Goal: Information Seeking & Learning: Learn about a topic

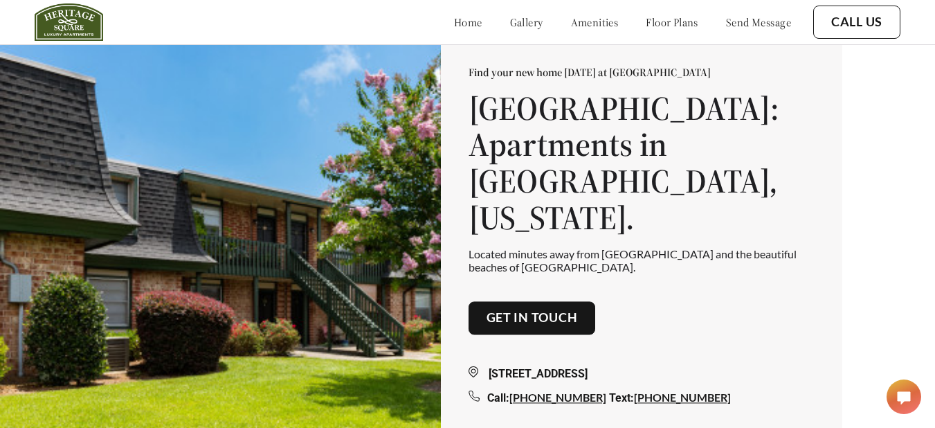
click at [644, 37] on div "home gallery amenities floor plans send message" at bounding box center [608, 21] width 365 height 37
click at [658, 18] on link "floor plans" at bounding box center [672, 22] width 53 height 14
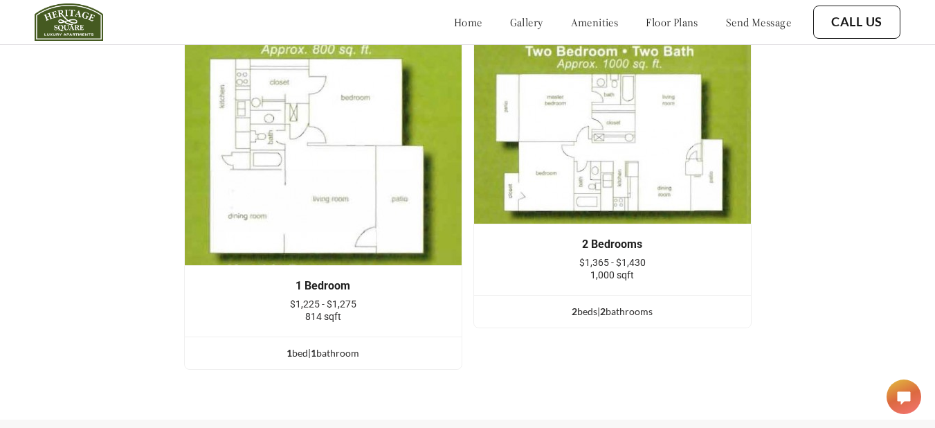
scroll to position [1755, 0]
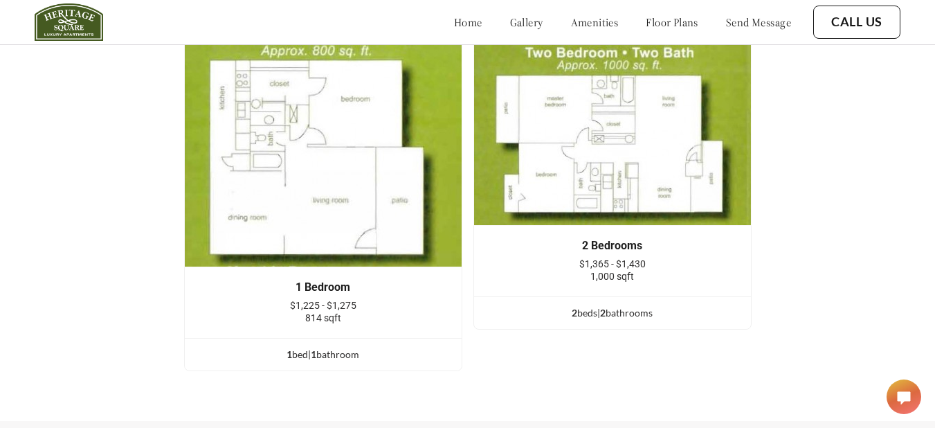
click at [606, 315] on ul "2 bed s | 2 bathroom s" at bounding box center [612, 312] width 277 height 33
click at [606, 318] on span "2" at bounding box center [603, 313] width 6 height 12
click at [582, 320] on div "2 bed s | 2 bathroom s" at bounding box center [612, 312] width 277 height 15
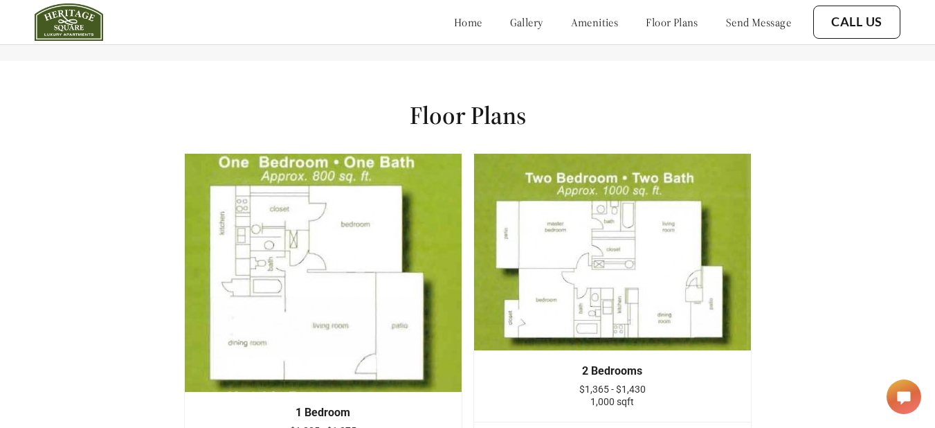
scroll to position [1628, 0]
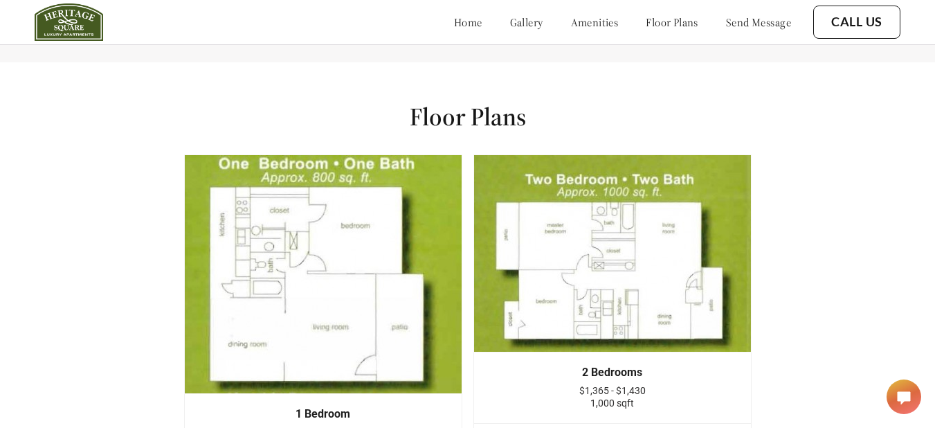
click at [631, 223] on img at bounding box center [612, 253] width 278 height 198
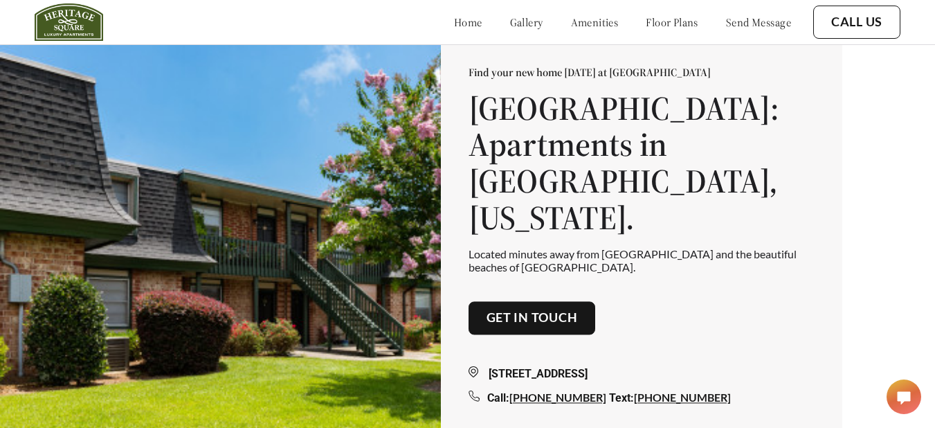
scroll to position [30, 0]
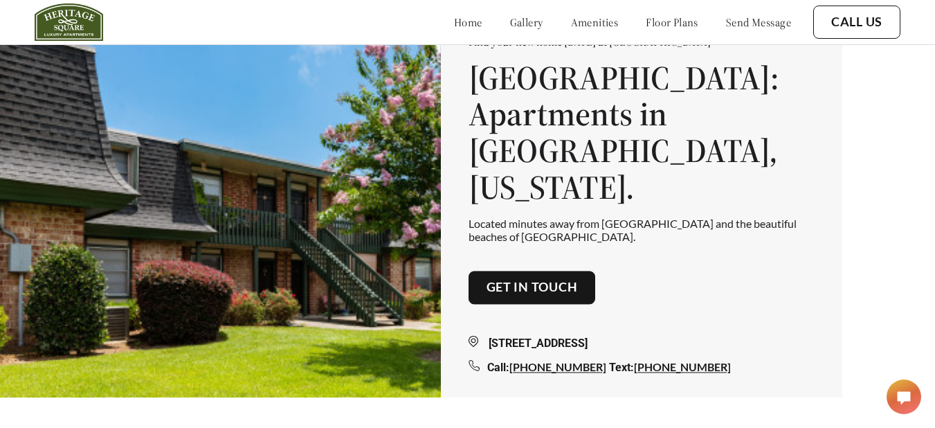
click at [549, 280] on link "Get in touch" at bounding box center [532, 287] width 91 height 15
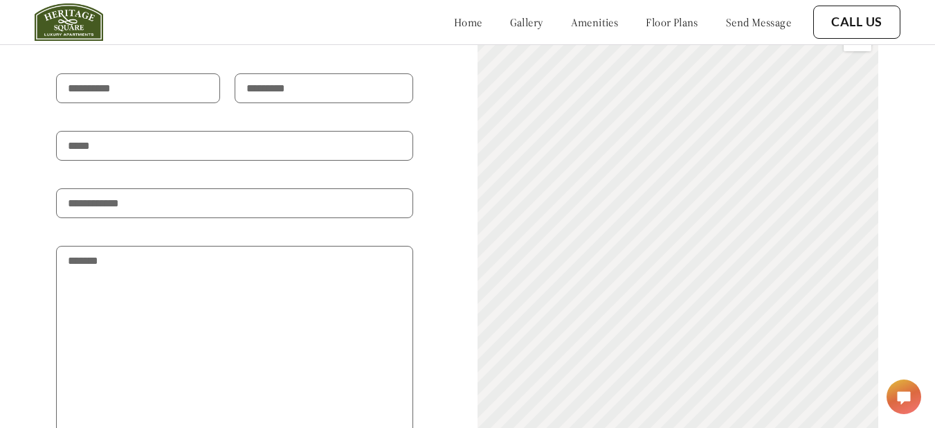
scroll to position [2498, 0]
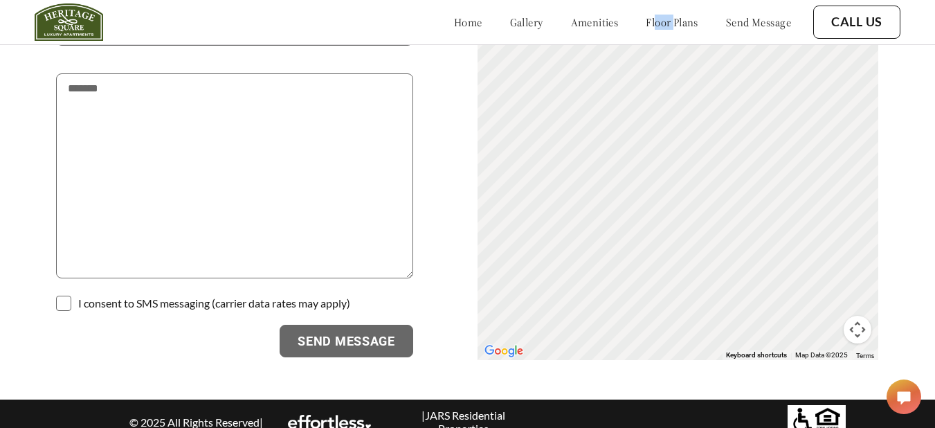
drag, startPoint x: 640, startPoint y: 39, endPoint x: 660, endPoint y: 21, distance: 26.4
click at [660, 21] on div "home gallery amenities floor plans send message" at bounding box center [608, 21] width 365 height 37
click at [660, 21] on link "floor plans" at bounding box center [672, 22] width 53 height 14
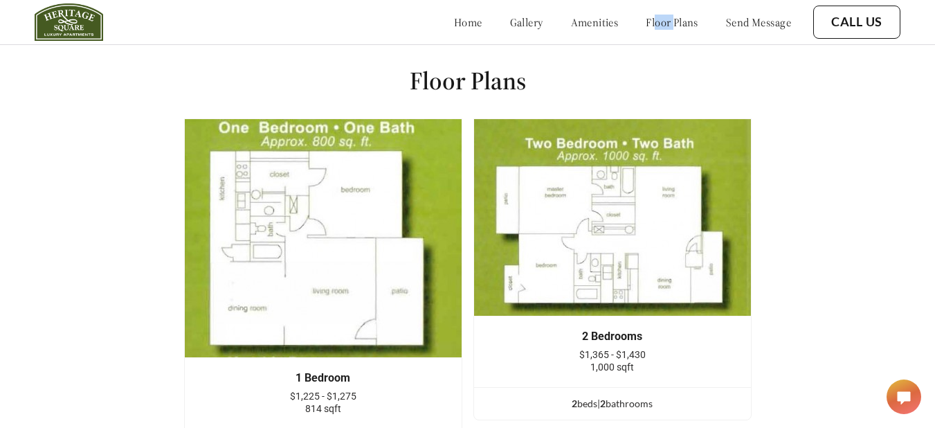
scroll to position [1590, 0]
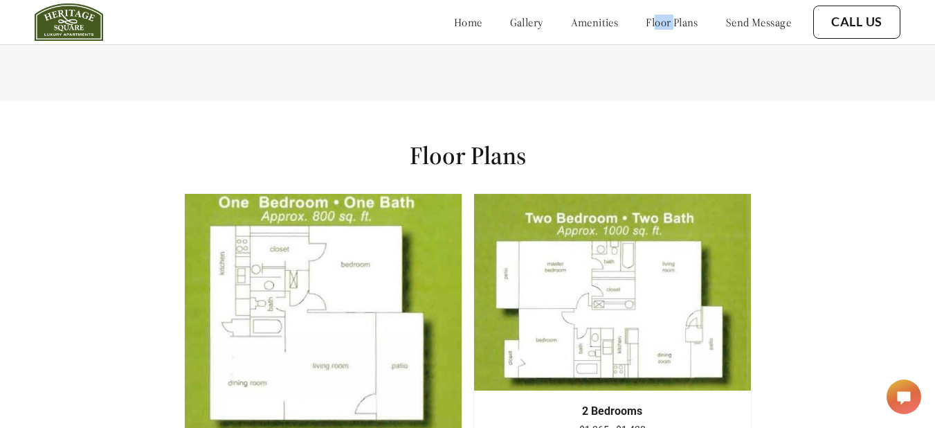
click at [642, 255] on img at bounding box center [612, 292] width 278 height 198
click at [628, 291] on img at bounding box center [612, 292] width 278 height 198
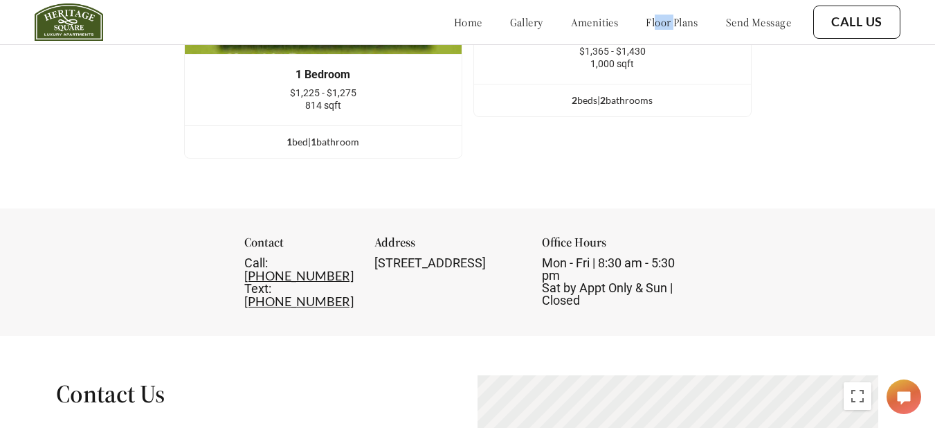
scroll to position [1969, 0]
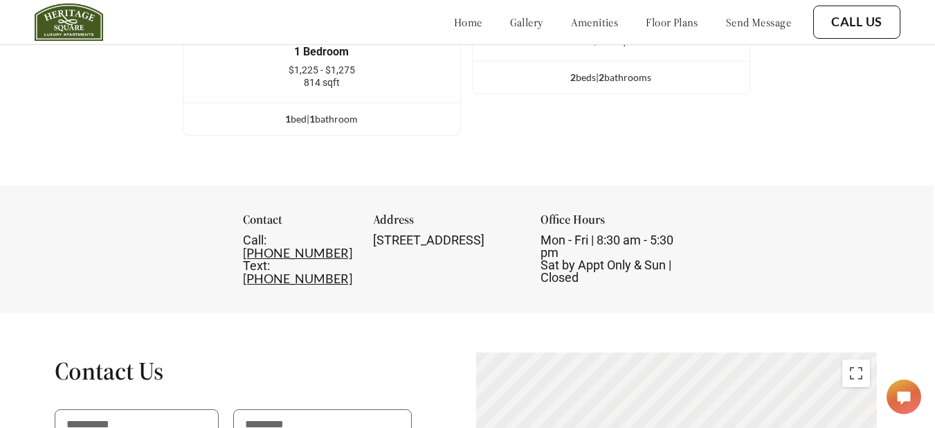
scroll to position [1991, 0]
click at [837, 214] on div "Contact Call: [PHONE_NUMBER] Text: [PHONE_NUMBER] Address [STREET_ADDRESS] Offi…" at bounding box center [467, 248] width 935 height 127
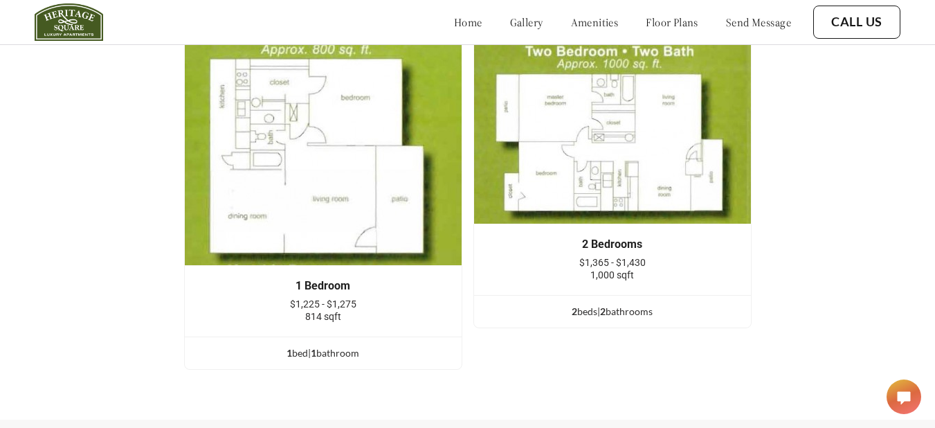
scroll to position [1744, 0]
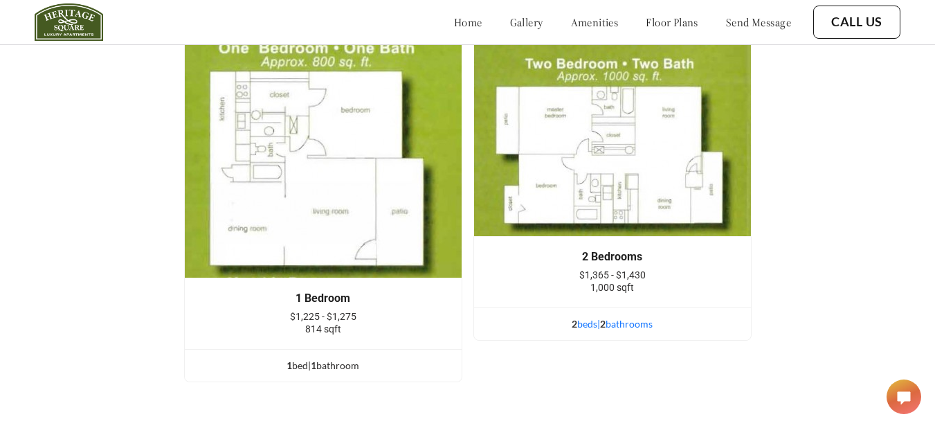
click at [623, 332] on div "2 bed s | 2 bathroom s" at bounding box center [612, 323] width 277 height 15
drag, startPoint x: 623, startPoint y: 333, endPoint x: 603, endPoint y: 152, distance: 181.7
click at [603, 152] on img at bounding box center [612, 138] width 278 height 198
click at [683, 26] on link "floor plans" at bounding box center [672, 22] width 53 height 14
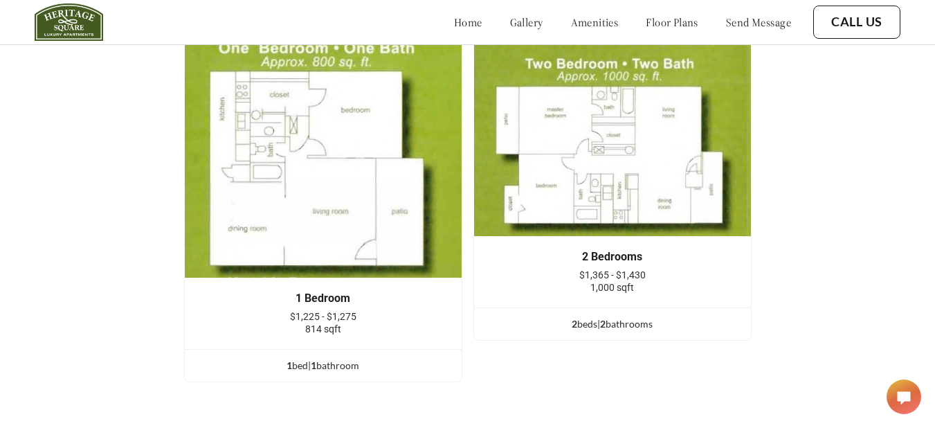
scroll to position [1701, 1]
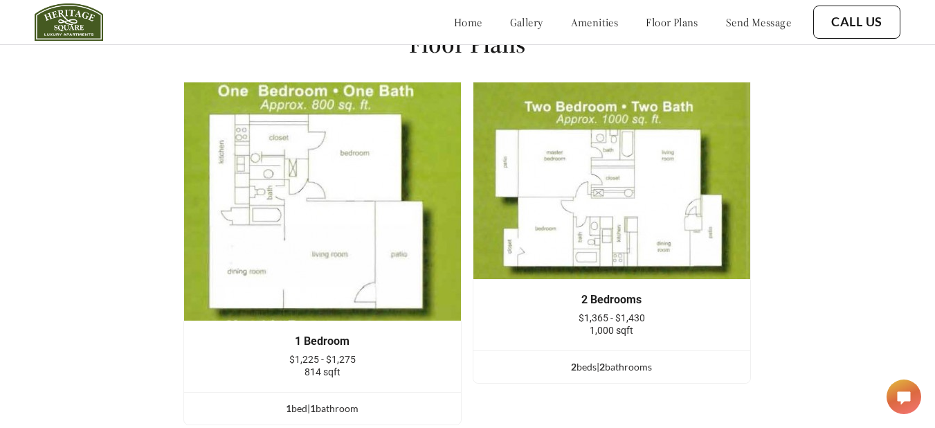
click at [510, 19] on link "gallery" at bounding box center [526, 22] width 33 height 14
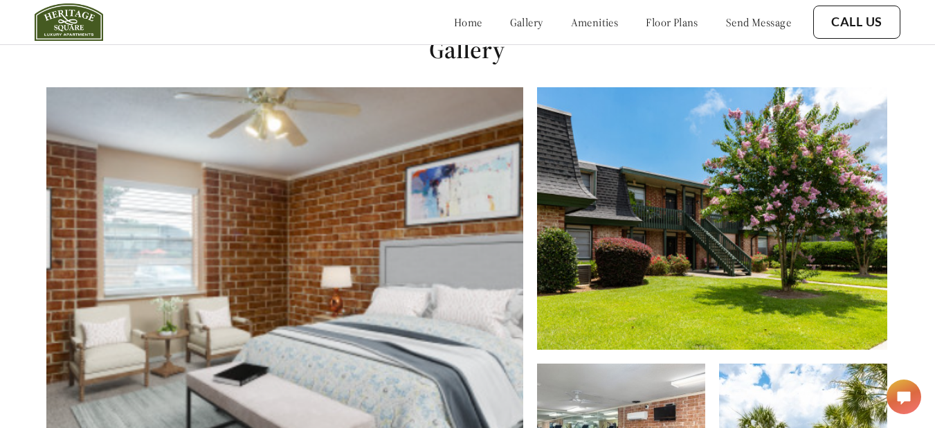
click at [510, 19] on link "gallery" at bounding box center [526, 22] width 33 height 14
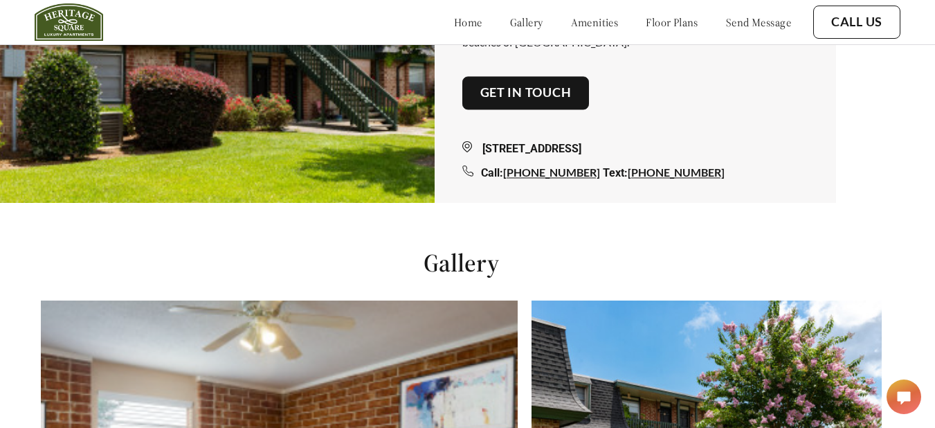
scroll to position [221, 6]
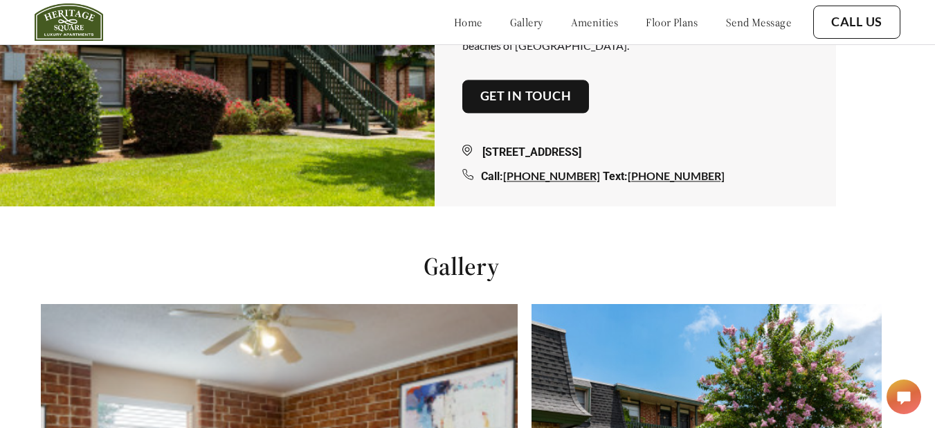
click at [646, 25] on link "floor plans" at bounding box center [672, 22] width 53 height 14
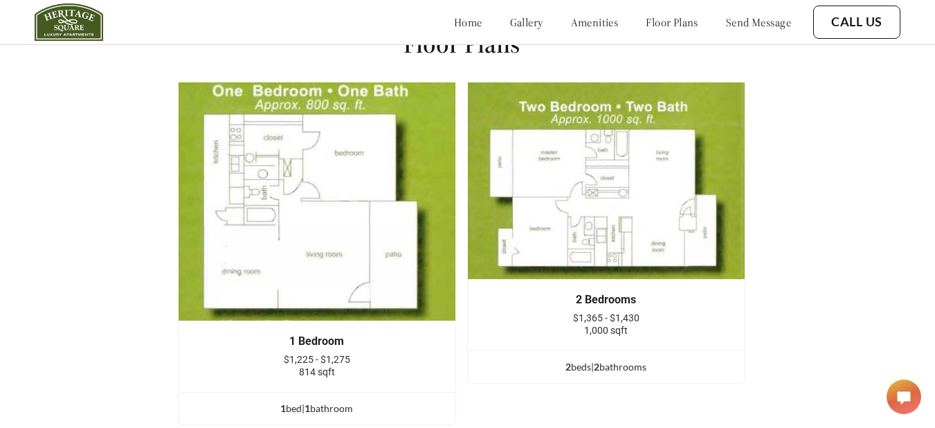
click at [454, 27] on link "home" at bounding box center [468, 22] width 28 height 14
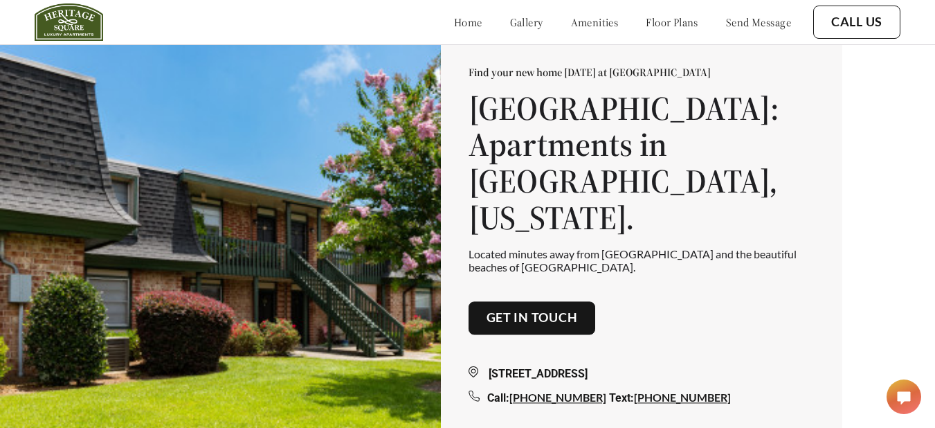
click at [493, 30] on div "home gallery amenities floor plans send message" at bounding box center [608, 21] width 365 height 37
click at [510, 22] on link "gallery" at bounding box center [526, 22] width 33 height 14
click at [835, 23] on link "Call Us" at bounding box center [856, 22] width 51 height 15
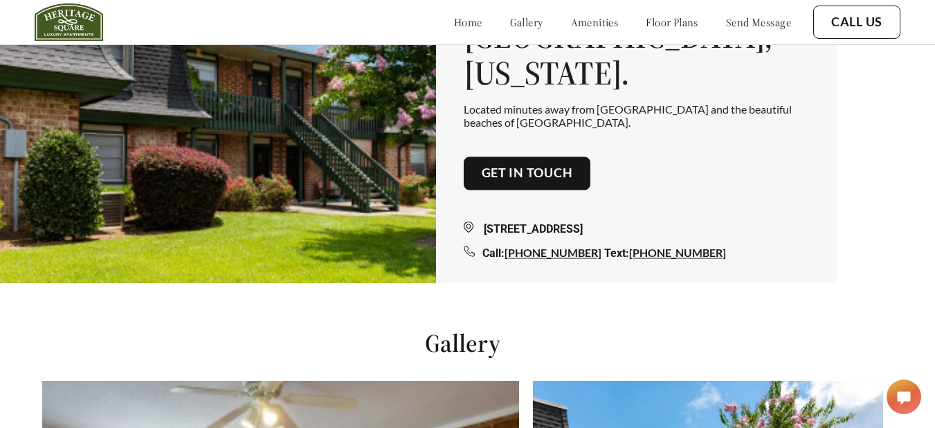
scroll to position [0, 5]
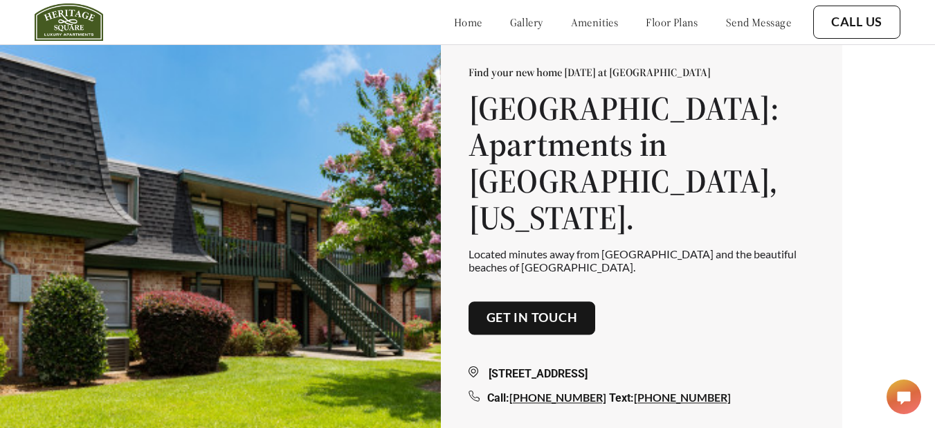
click at [650, 30] on div "home gallery amenities floor plans send message" at bounding box center [608, 21] width 365 height 37
click at [655, 21] on link "floor plans" at bounding box center [672, 22] width 53 height 14
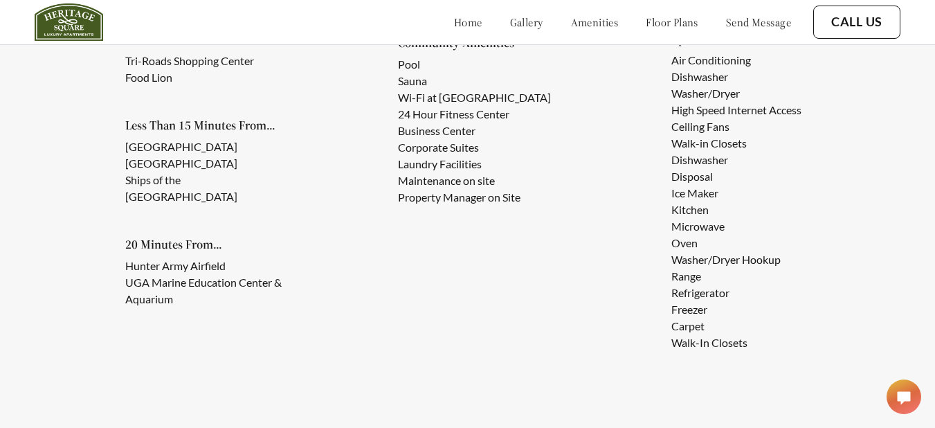
scroll to position [1205, 0]
